Goal: Task Accomplishment & Management: Manage account settings

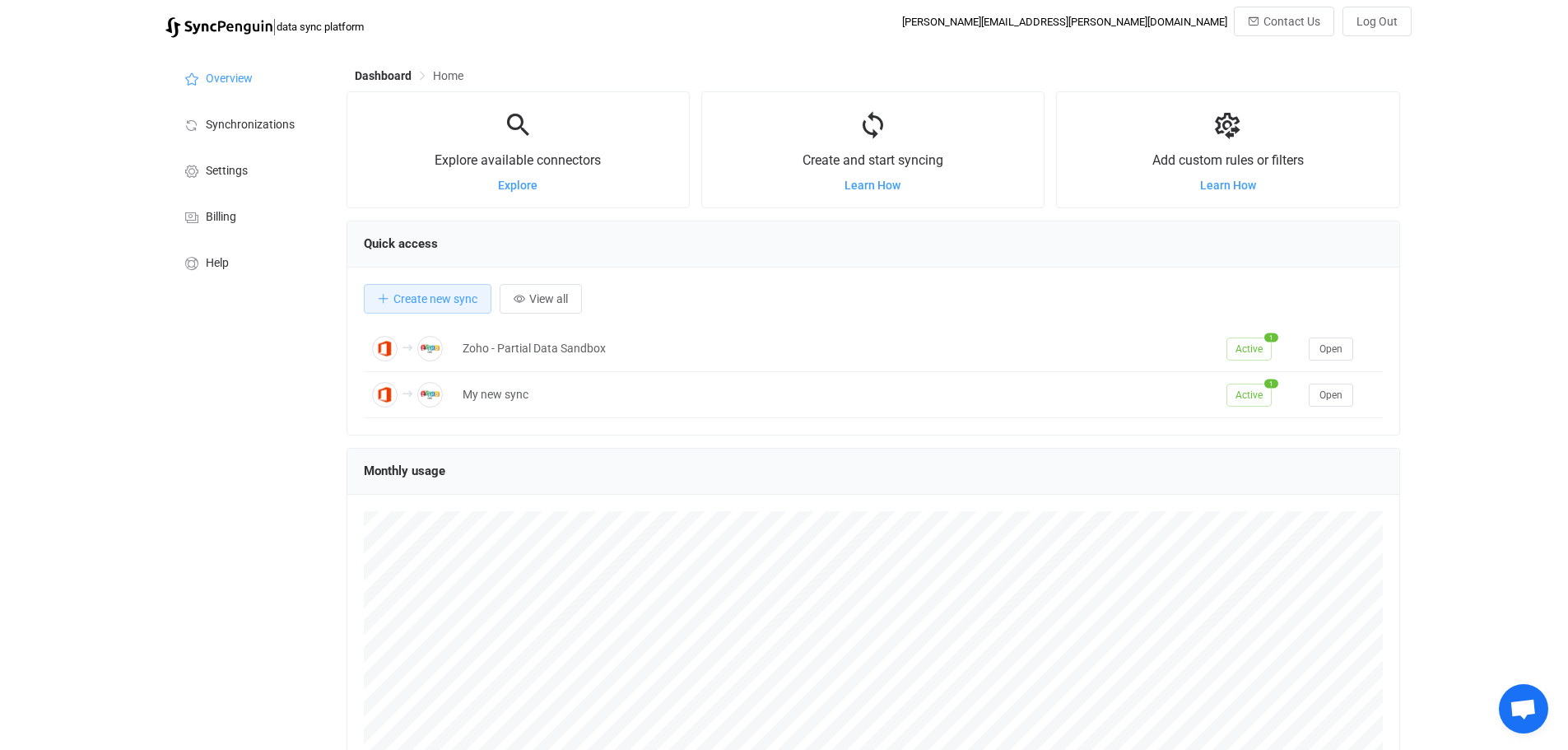
scroll to position [319, 1053]
click at [240, 170] on span "Settings" at bounding box center [227, 171] width 42 height 13
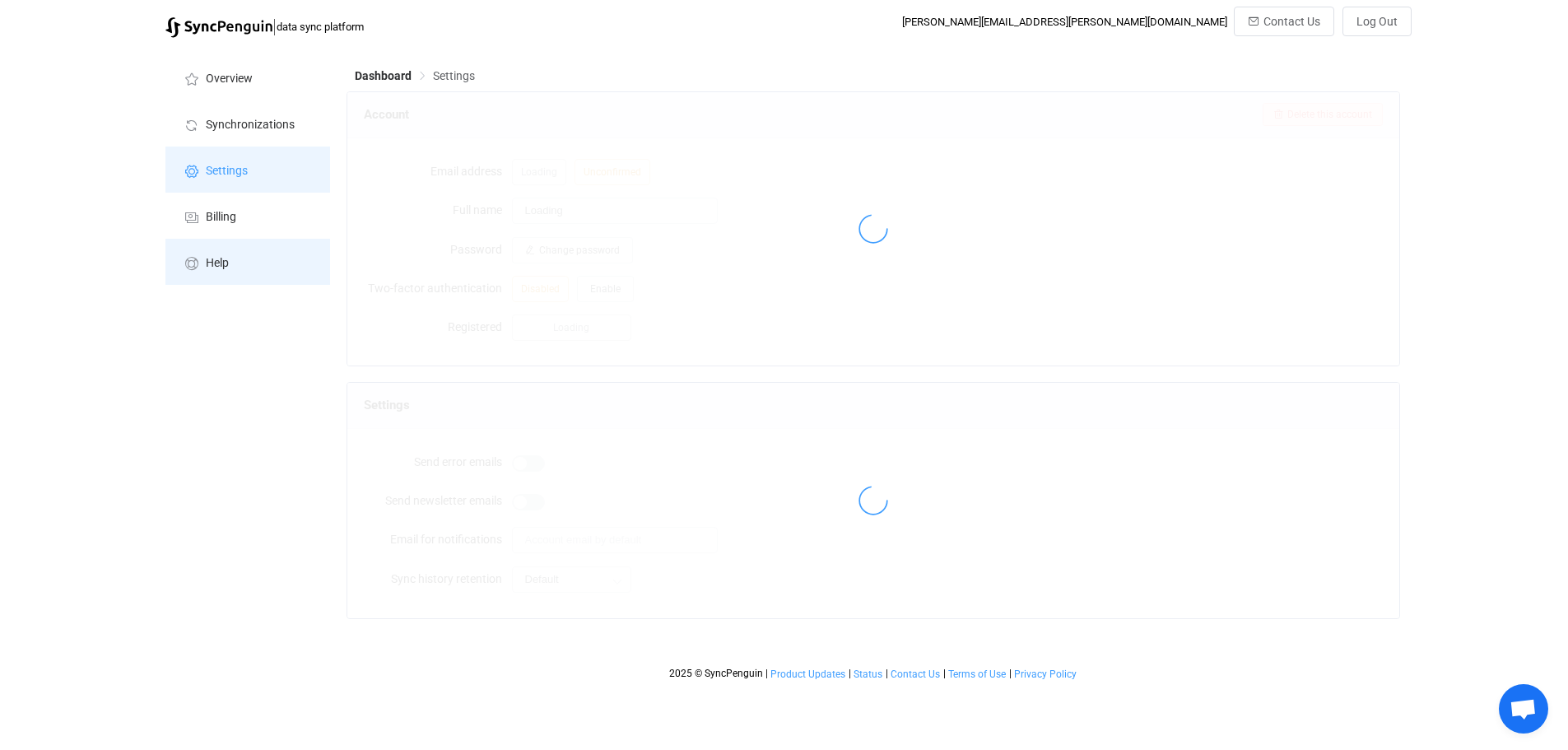
type input "[PERSON_NAME]"
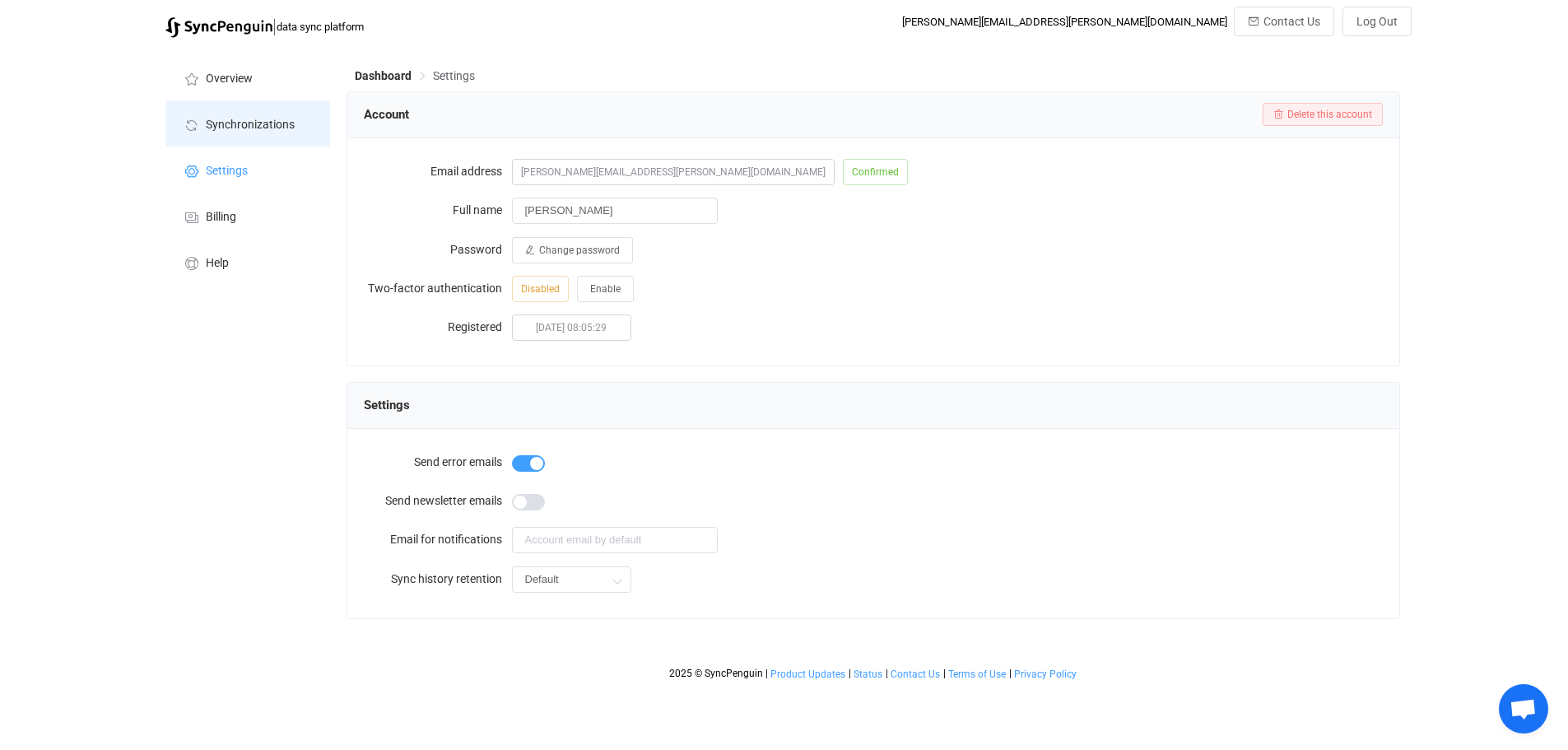
click at [233, 127] on span "Synchronizations" at bounding box center [250, 125] width 89 height 13
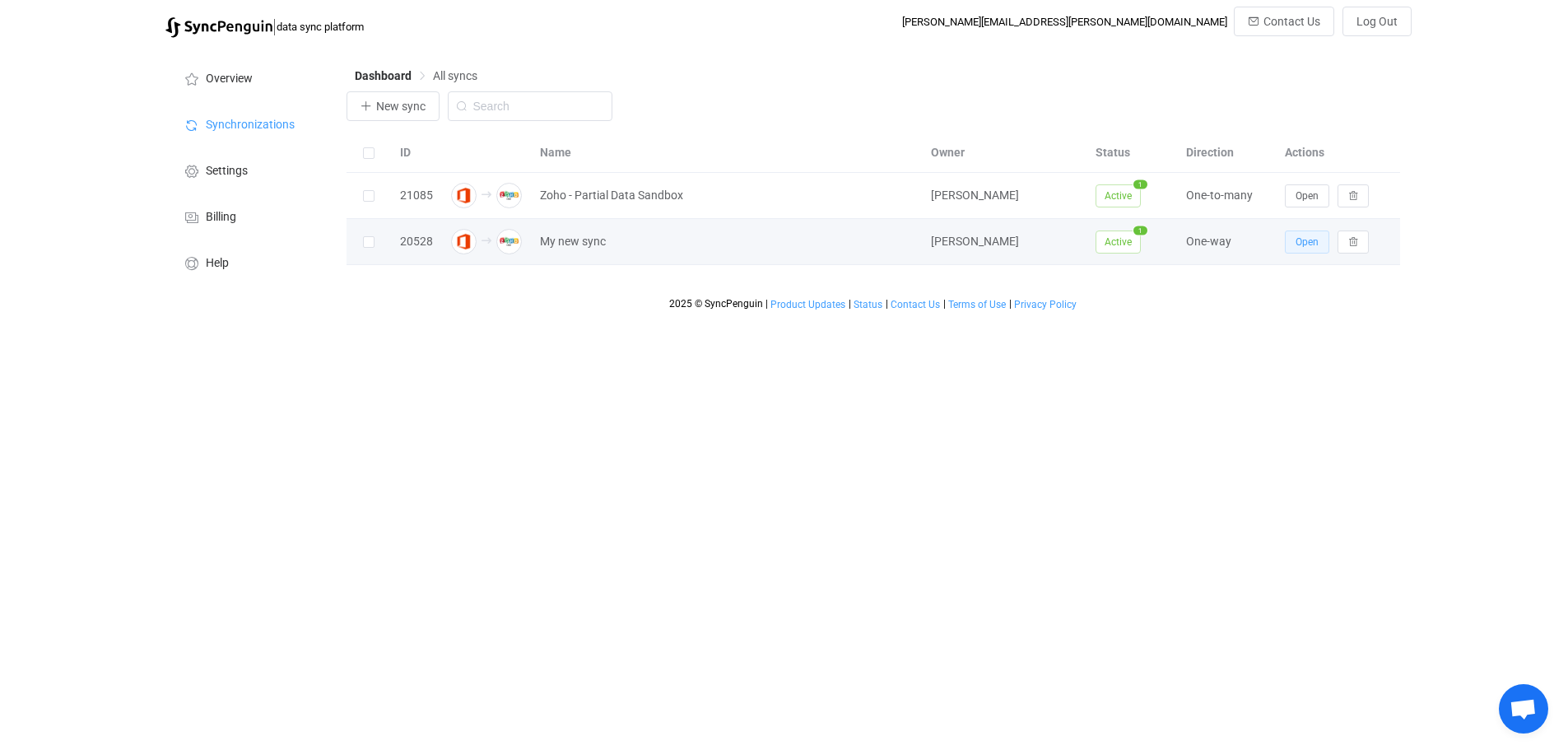
click at [1309, 247] on span "Open" at bounding box center [1307, 242] width 23 height 11
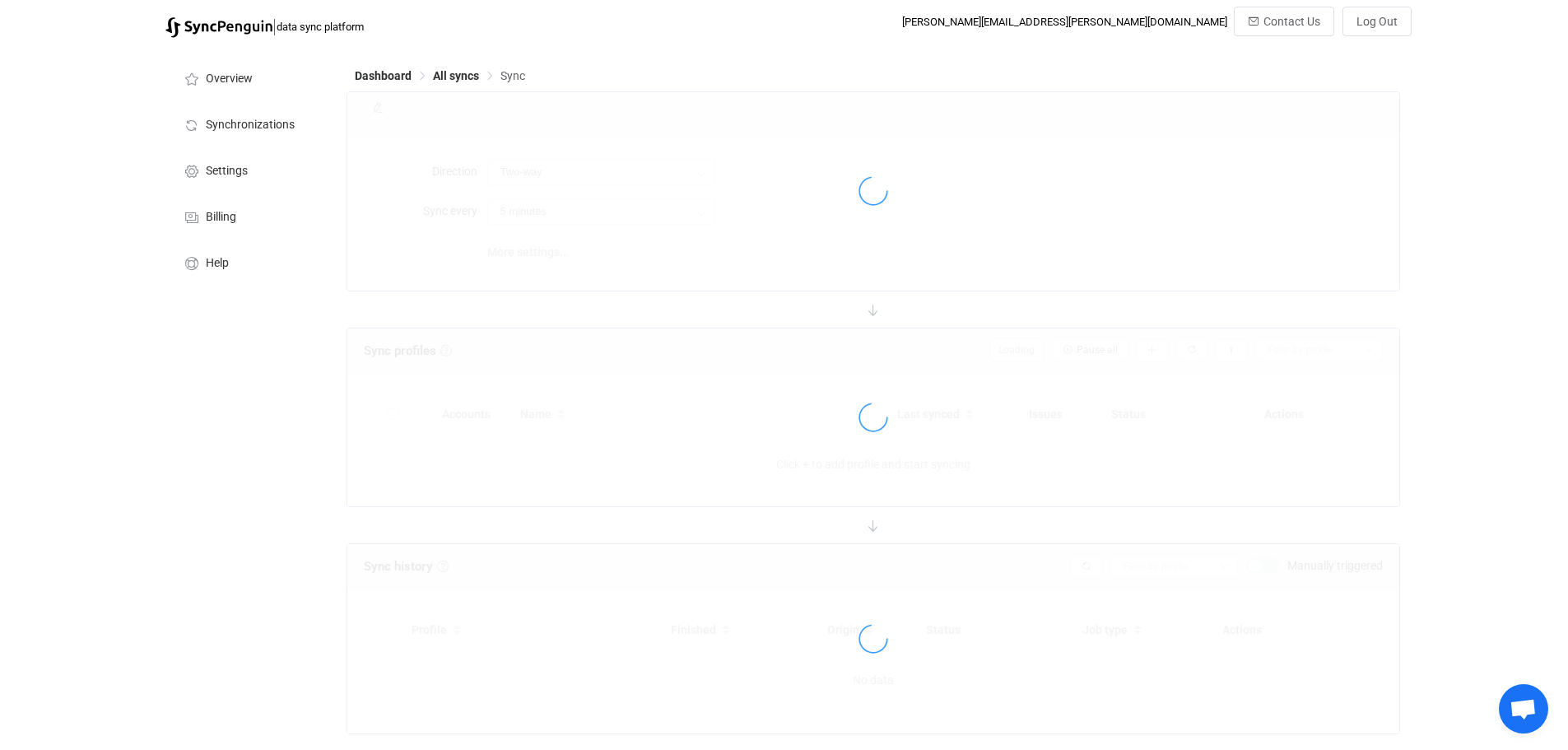
type input "Office 365 GAL → Zoho CRM"
type input "30 minutes"
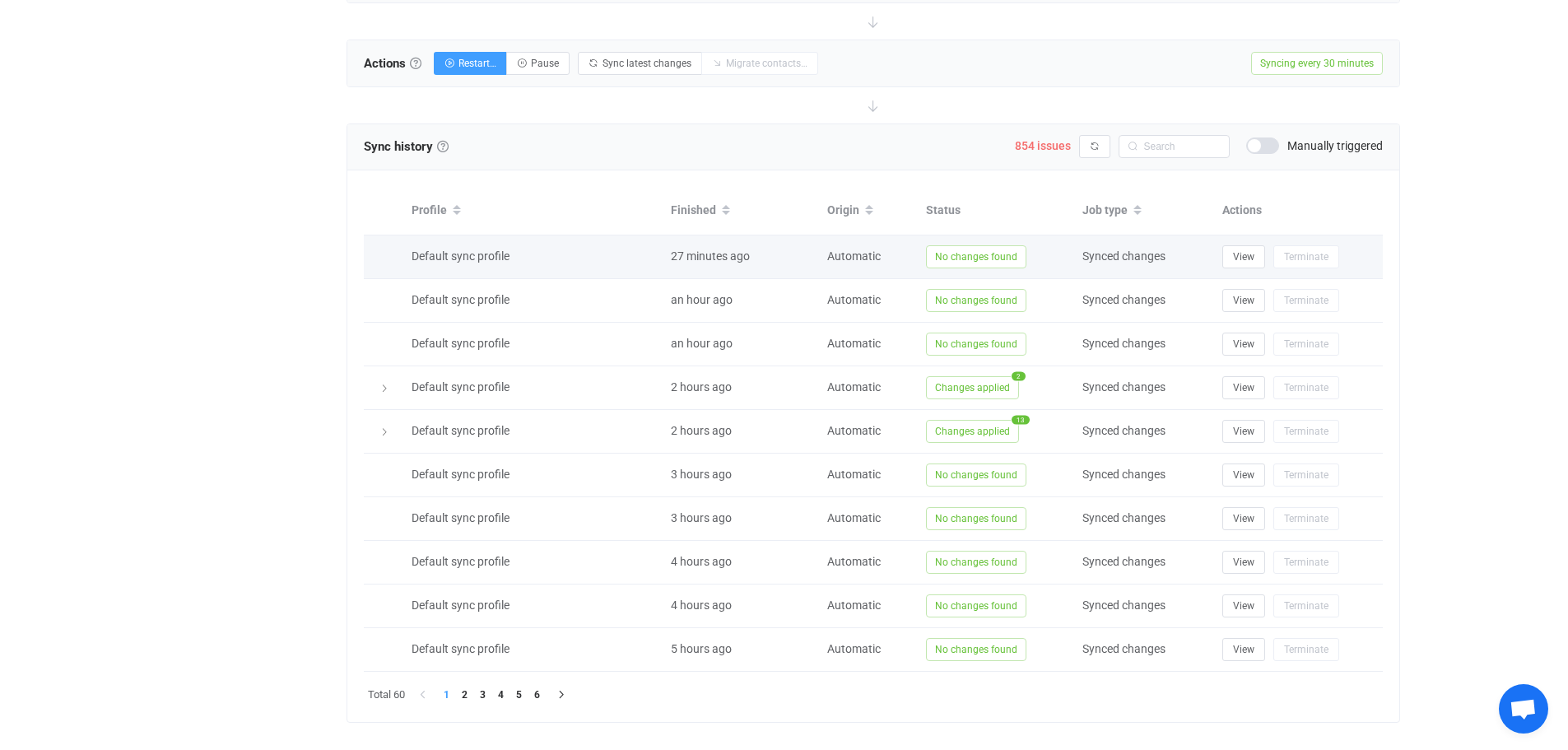
scroll to position [618, 0]
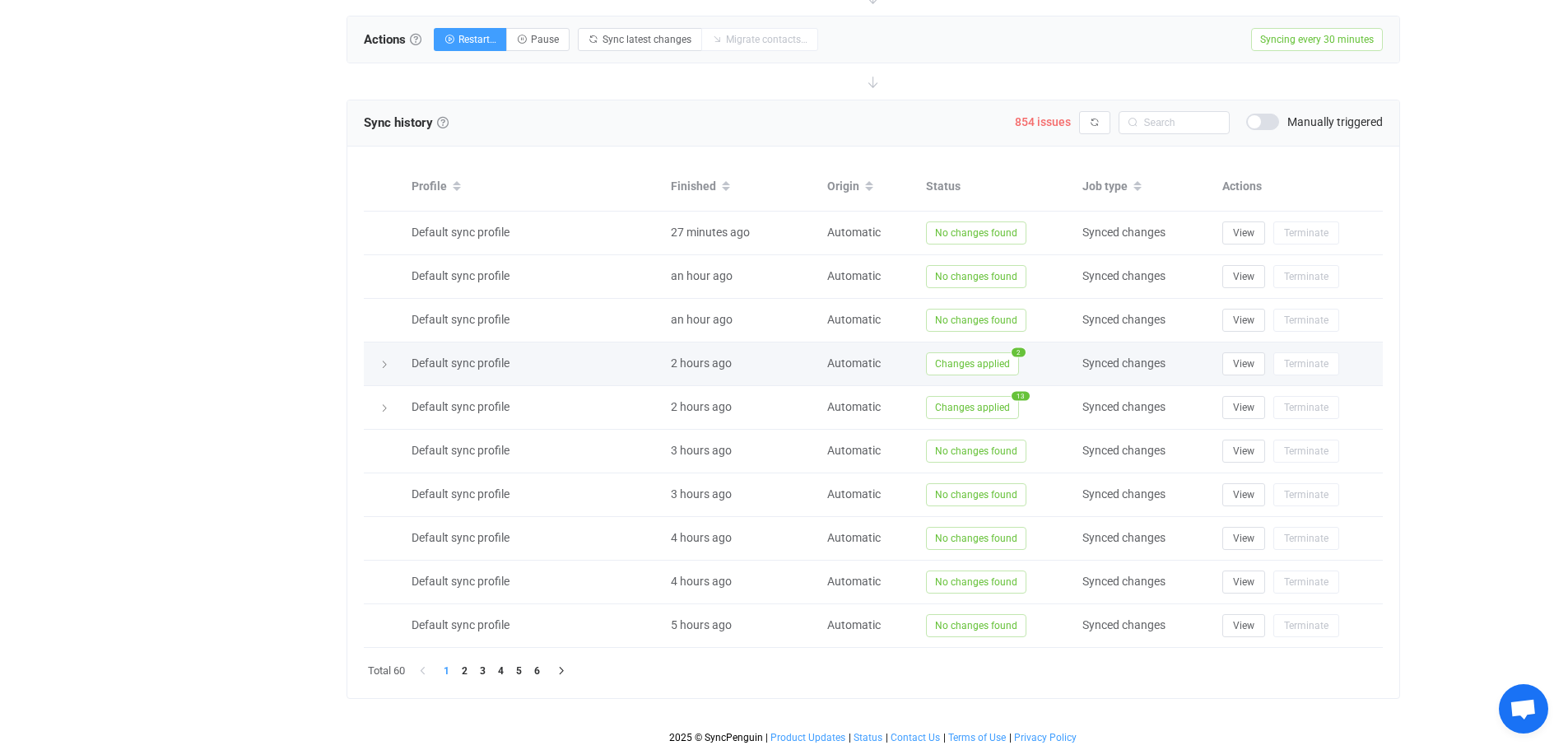
click at [385, 365] on icon at bounding box center [384, 365] width 9 height 9
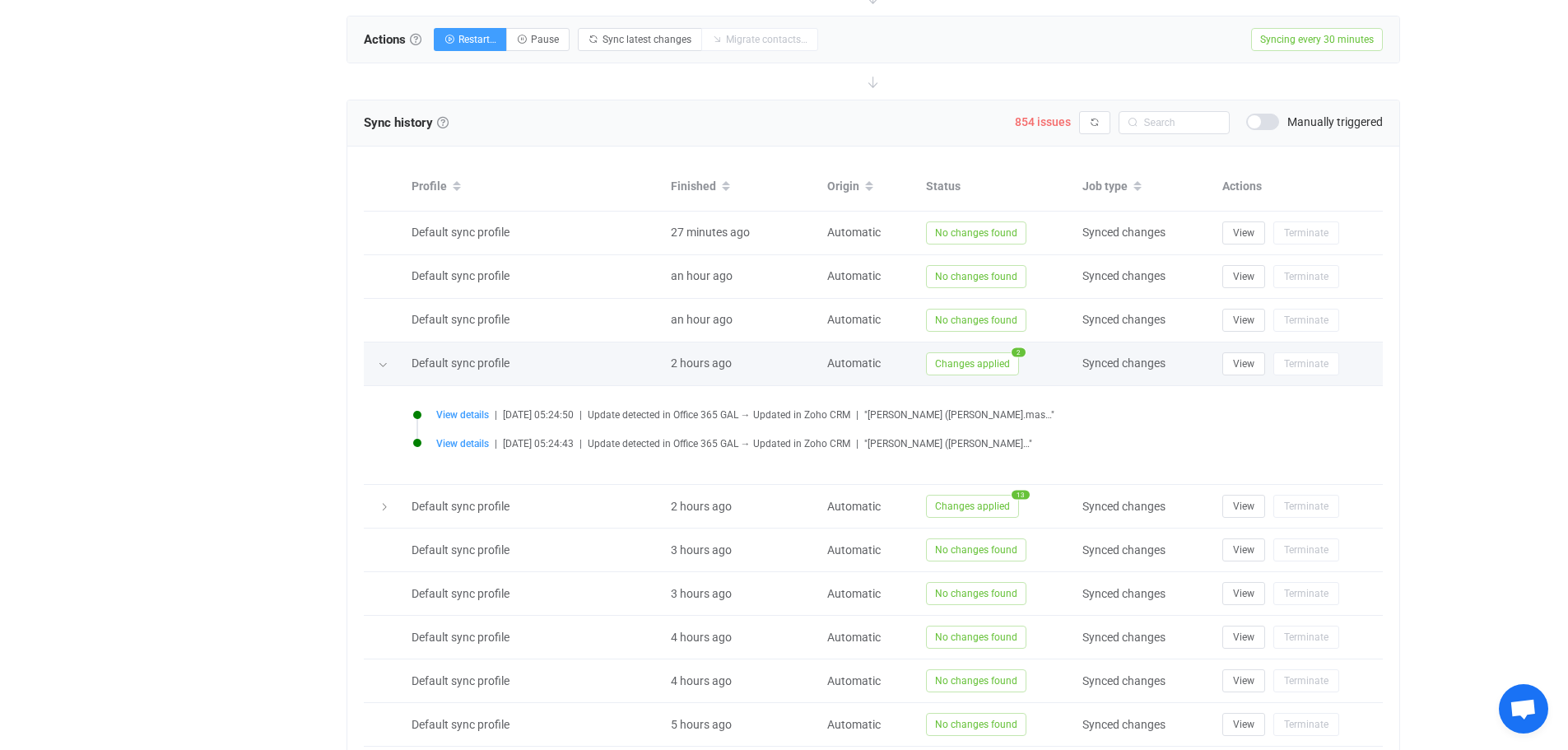
click at [382, 365] on icon at bounding box center [383, 365] width 9 height 9
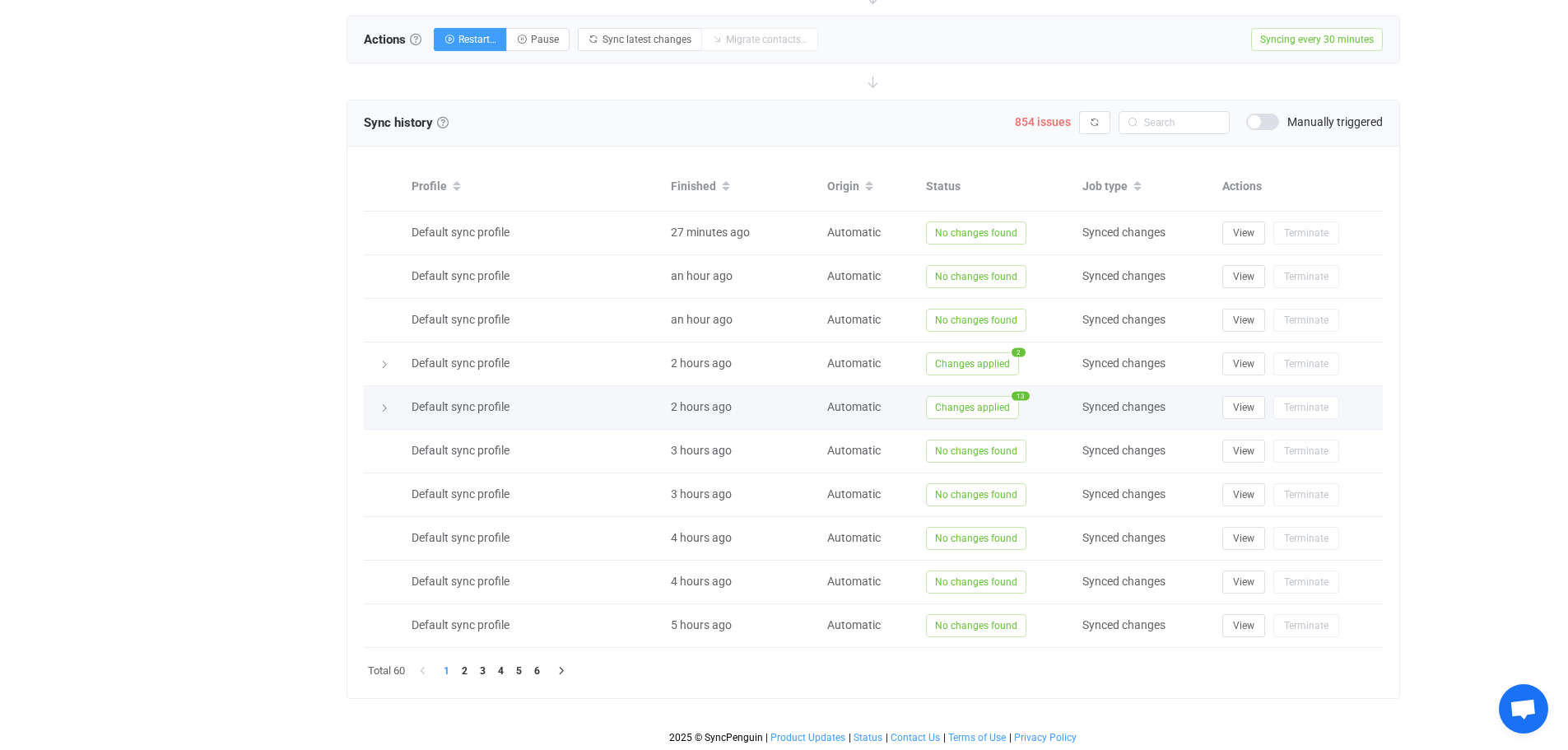
click at [383, 409] on icon at bounding box center [384, 408] width 9 height 9
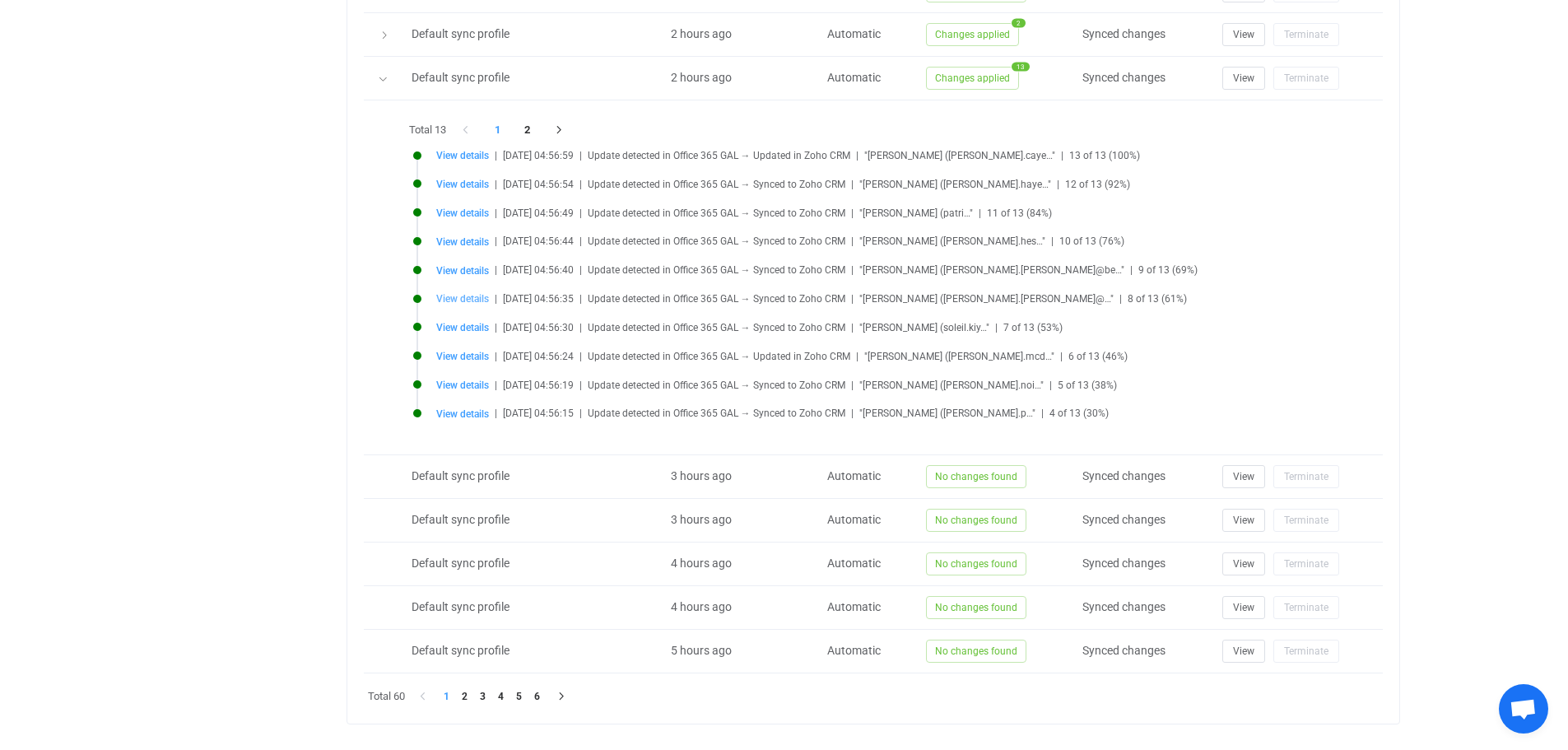
scroll to position [973, 0]
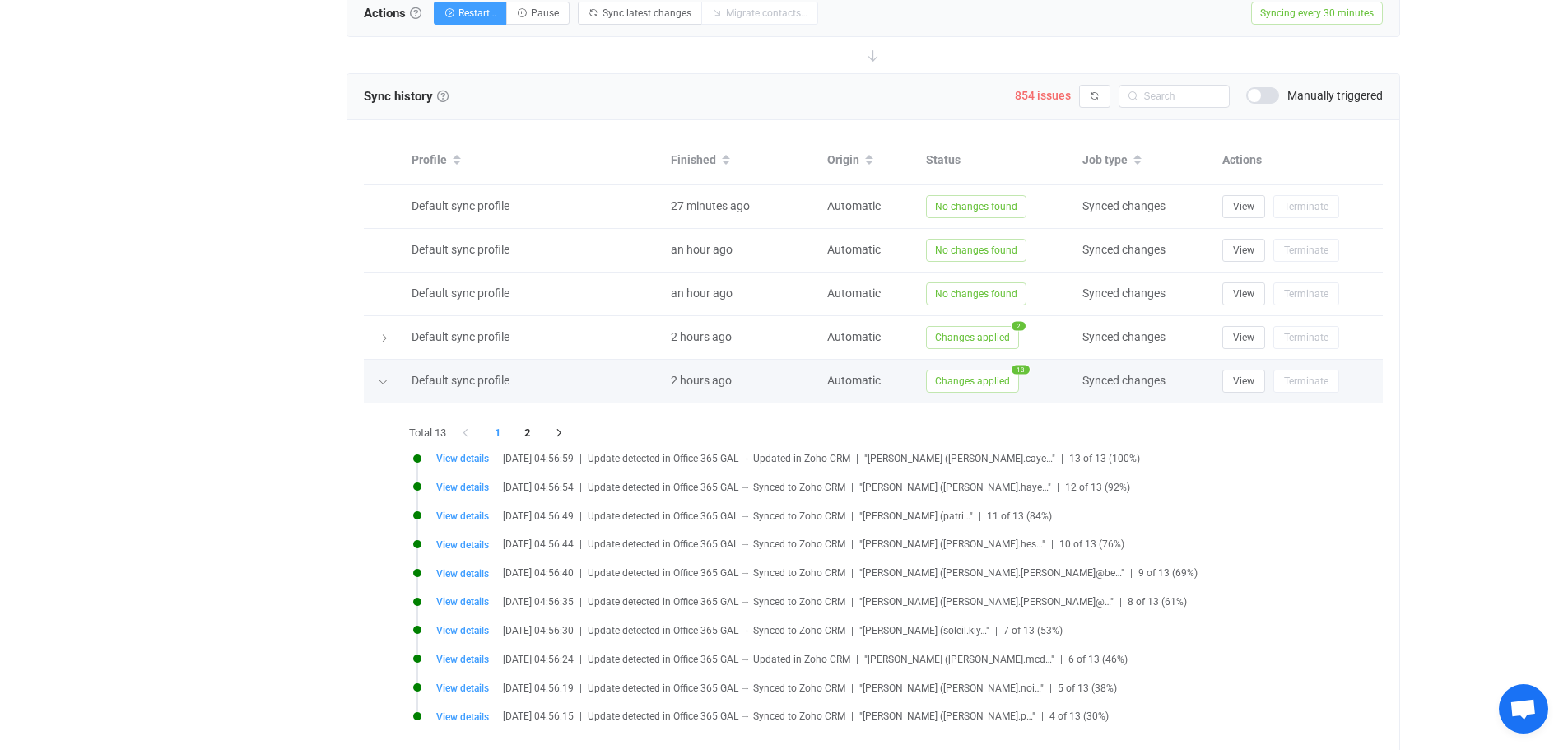
click at [385, 379] on icon at bounding box center [383, 382] width 9 height 9
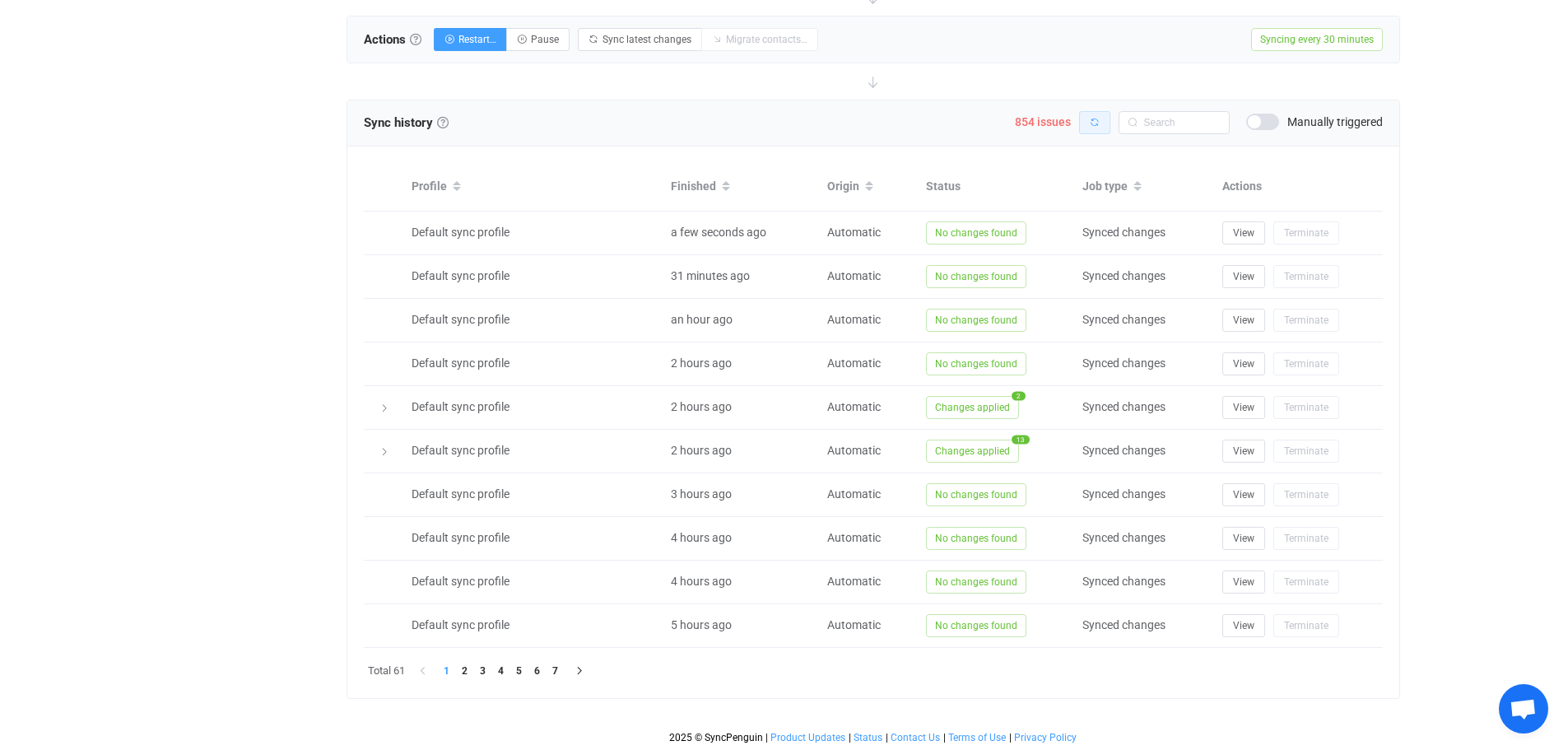
click at [1098, 130] on button "button" at bounding box center [1094, 123] width 31 height 23
click at [1029, 122] on span "854 issues" at bounding box center [1042, 122] width 56 height 13
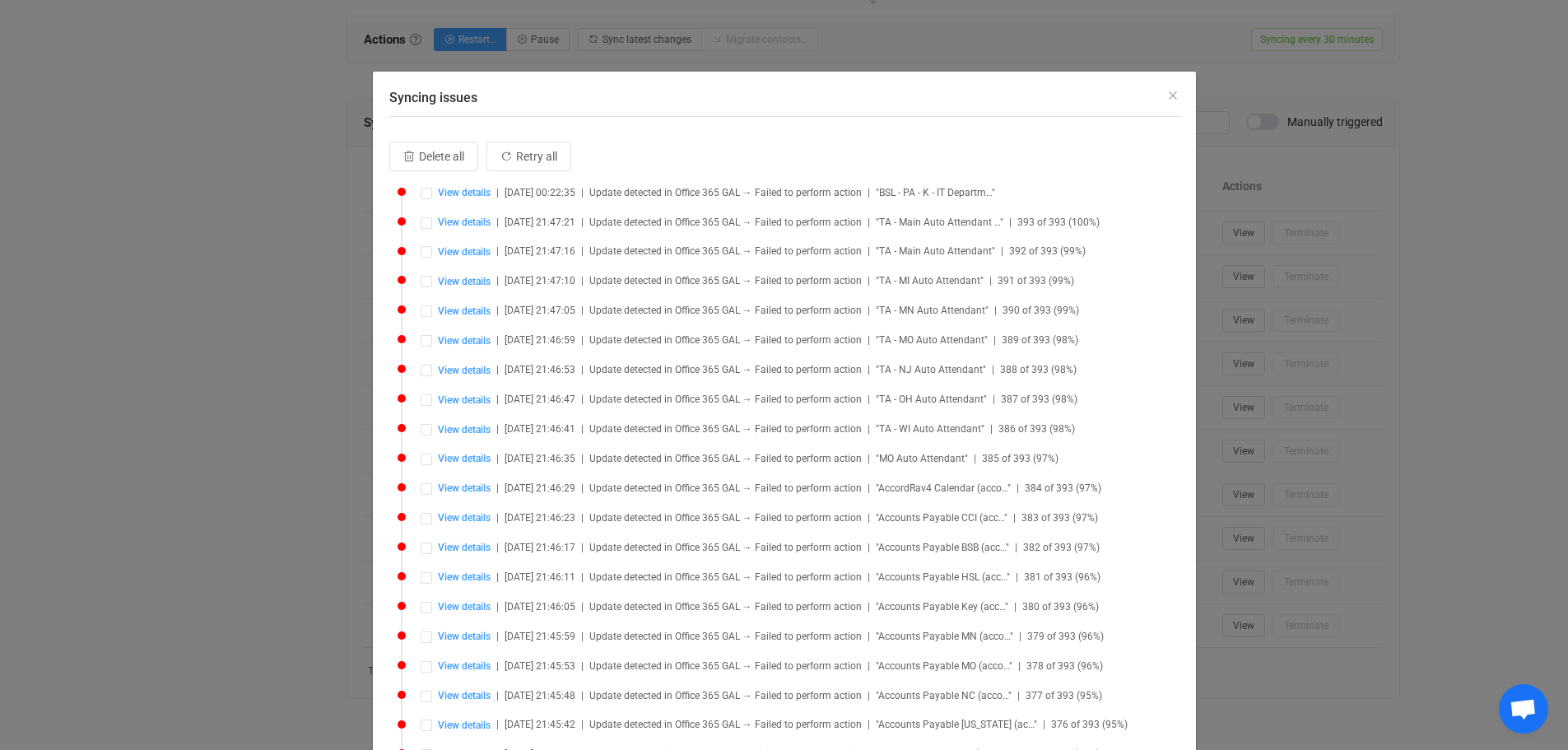
scroll to position [0, 0]
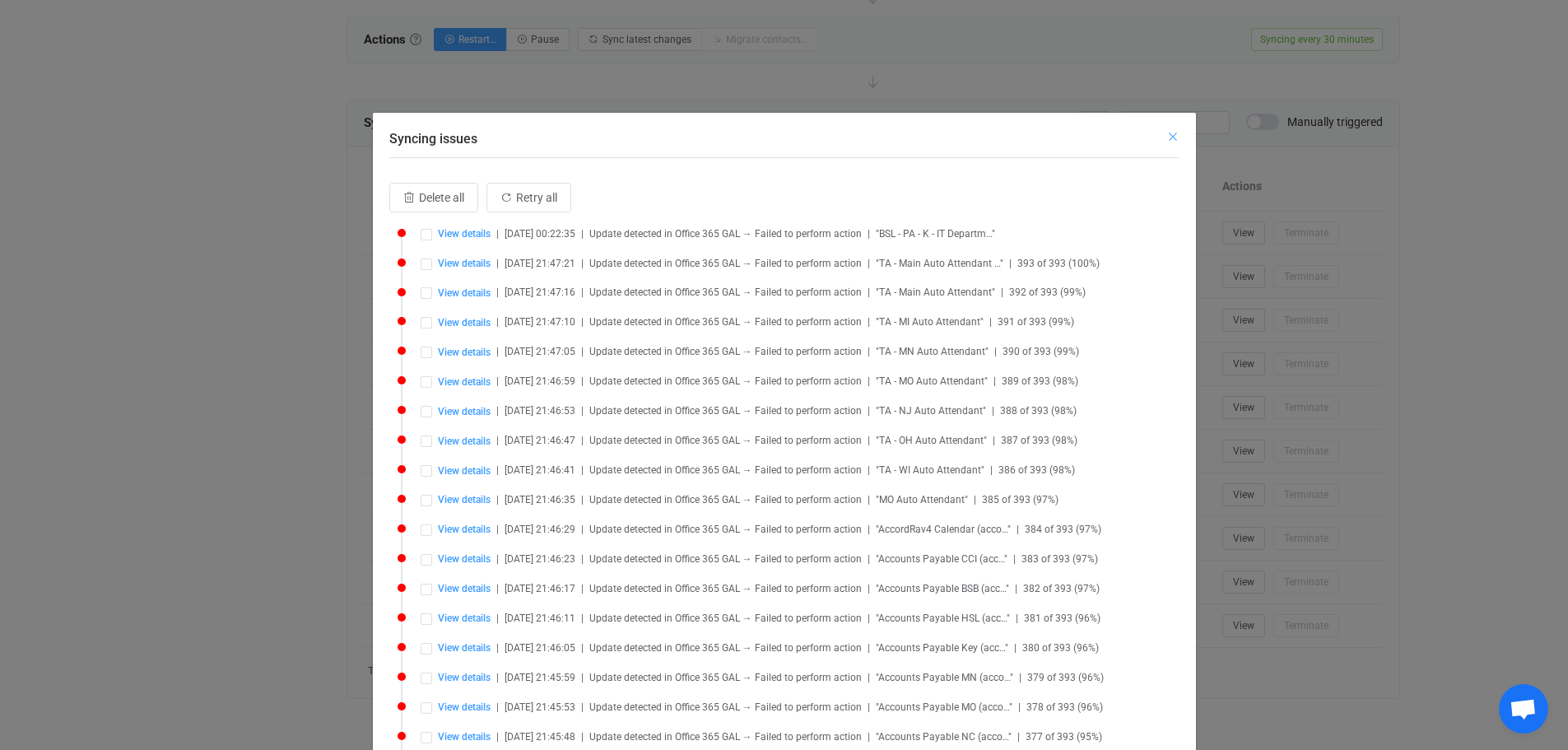
click at [1167, 139] on icon "Close" at bounding box center [1173, 137] width 13 height 13
